Goal: Task Accomplishment & Management: Manage account settings

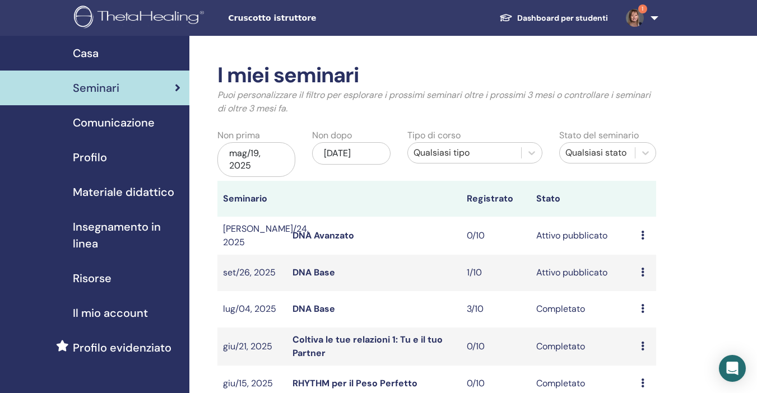
click at [217, 114] on p "Puoi personalizzare il filtro per esplorare i prossimi seminari oltre i prossim…" at bounding box center [436, 102] width 439 height 27
click at [646, 10] on span "1" at bounding box center [642, 8] width 9 height 9
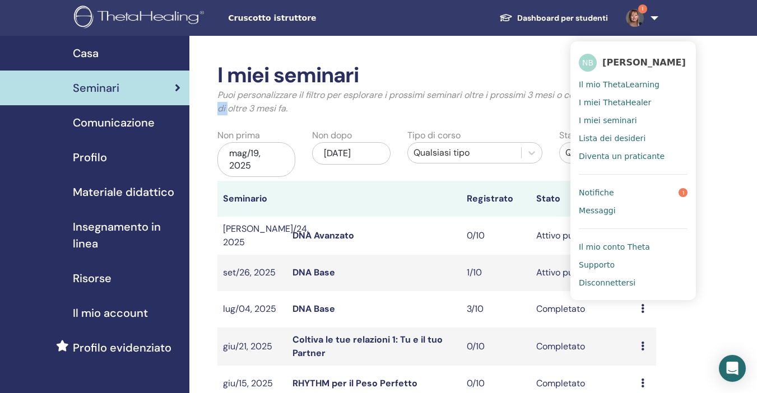
click at [685, 190] on span "1" at bounding box center [683, 192] width 9 height 9
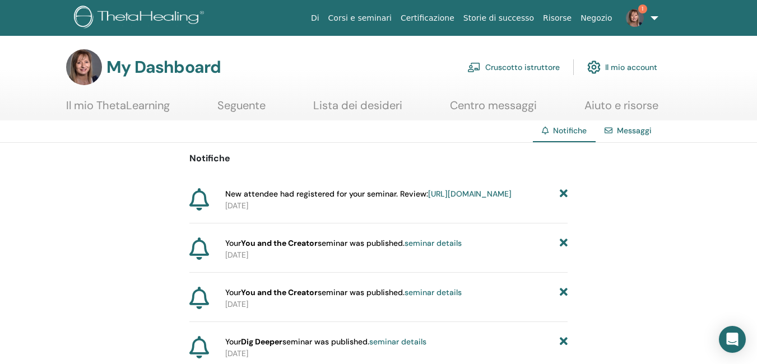
click at [358, 200] on span "New attendee had registered for your seminar. Review: [URL][DOMAIN_NAME]" at bounding box center [368, 194] width 286 height 12
click at [428, 199] on link "https://member.thetahealing.com/instructor/seminar/374328/attendees" at bounding box center [470, 194] width 84 height 10
